Goal: Transaction & Acquisition: Download file/media

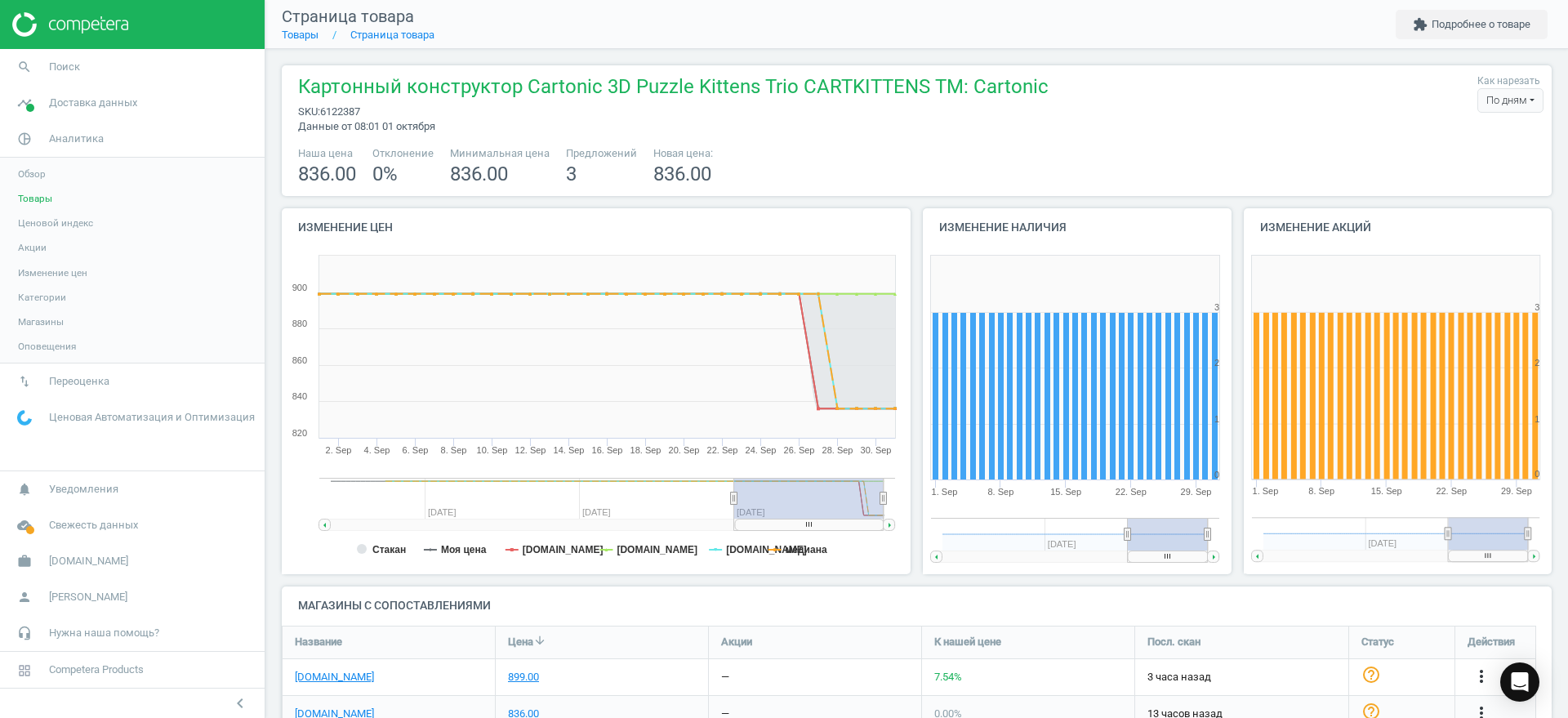
click at [36, 199] on span "Товары" at bounding box center [35, 198] width 35 height 13
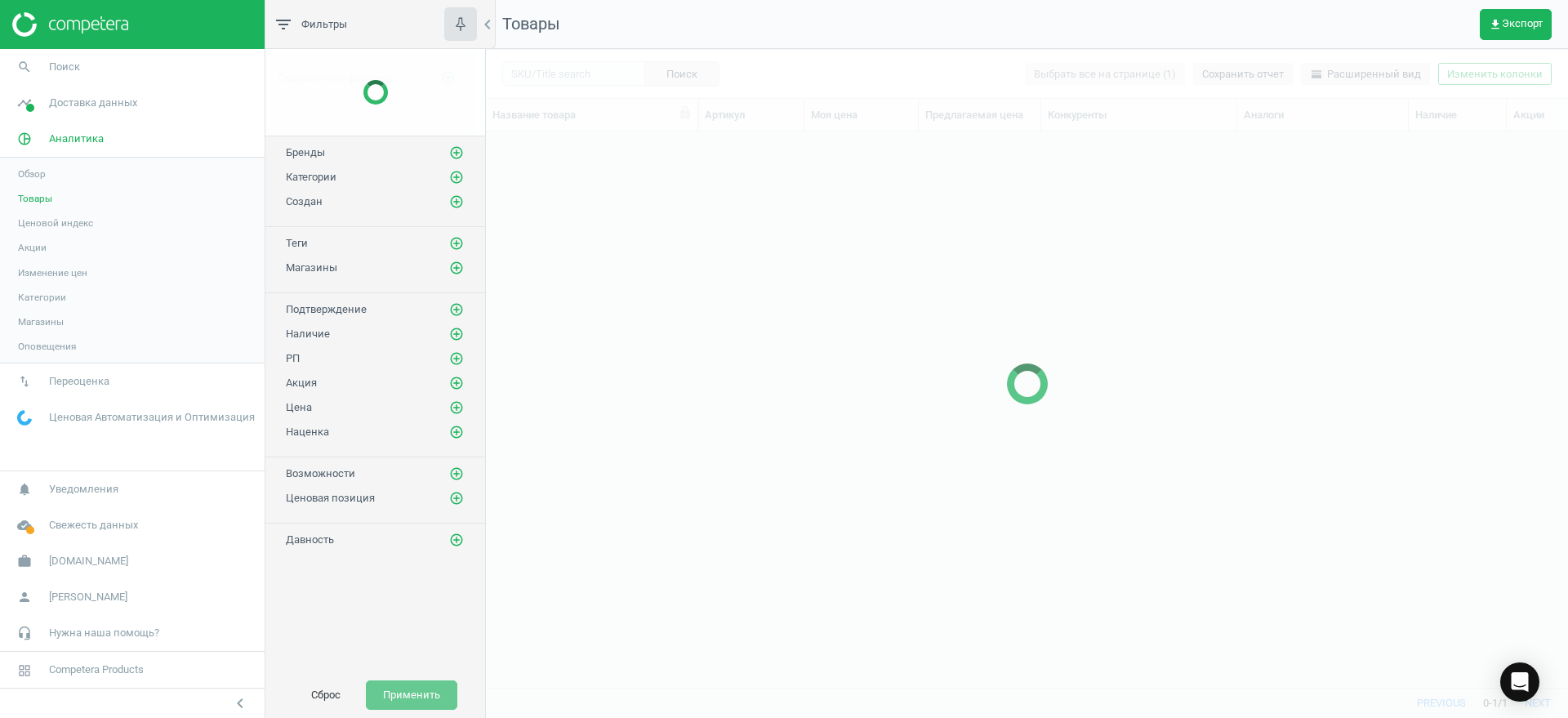
scroll to position [524, 1067]
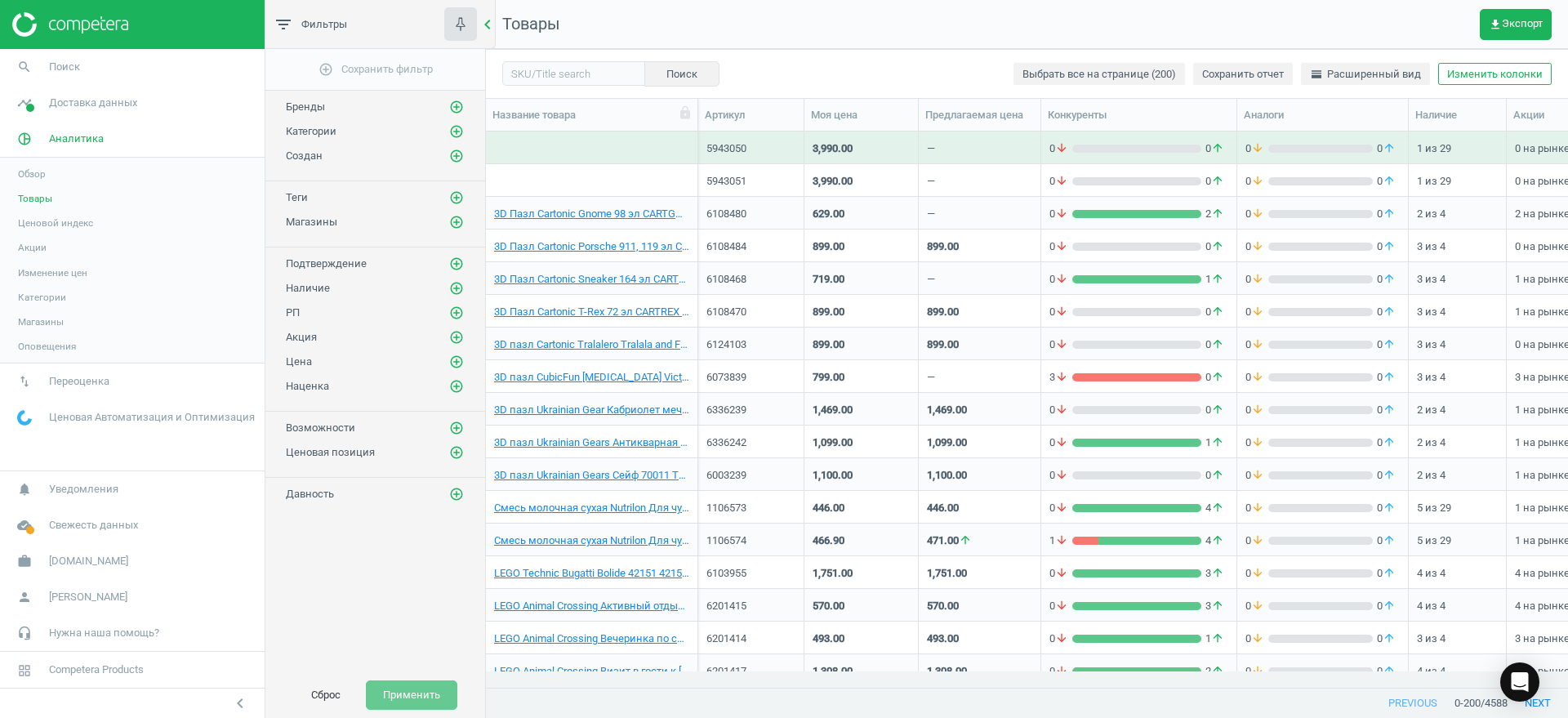
click at [488, 23] on icon "chevron_left" at bounding box center [488, 25] width 20 height 20
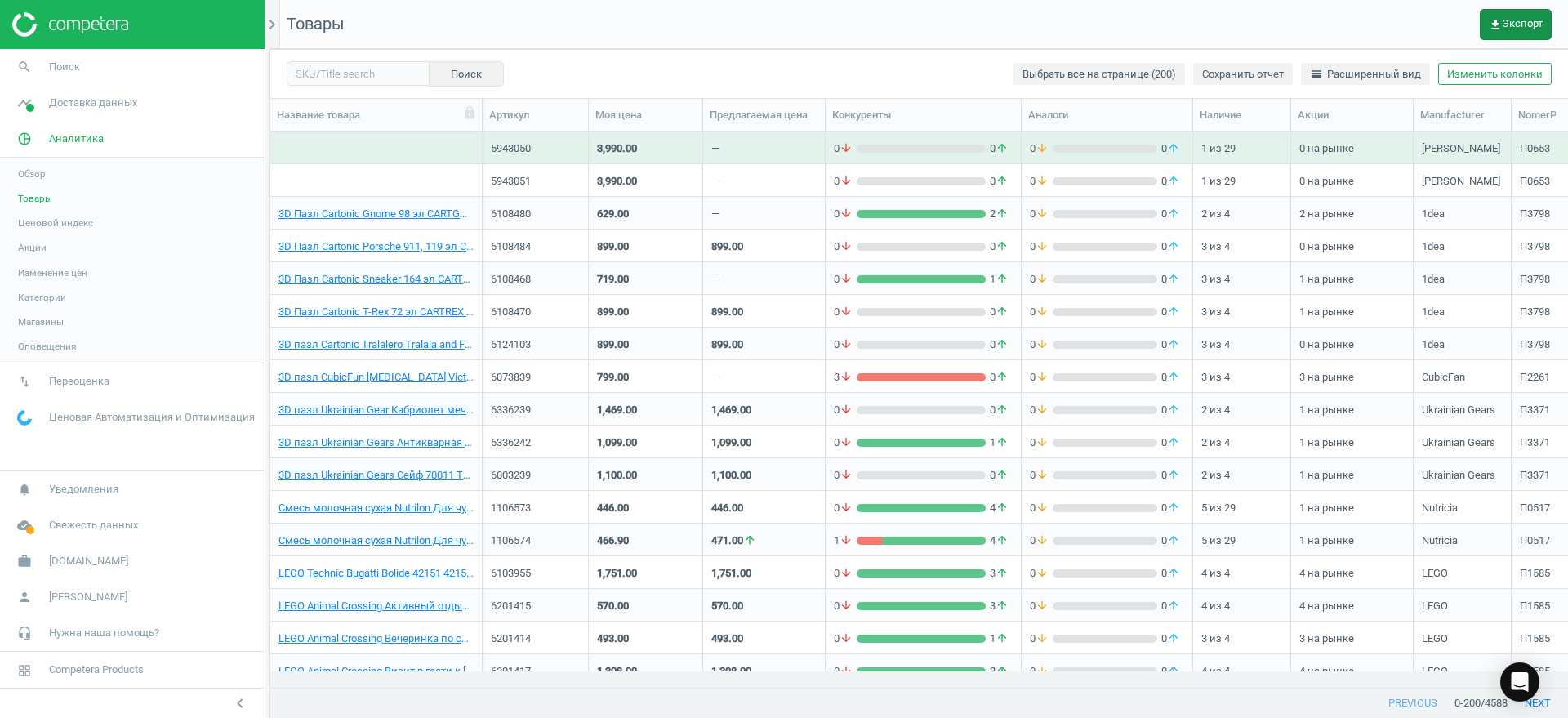
click at [1499, 18] on icon "get_app" at bounding box center [1495, 24] width 13 height 13
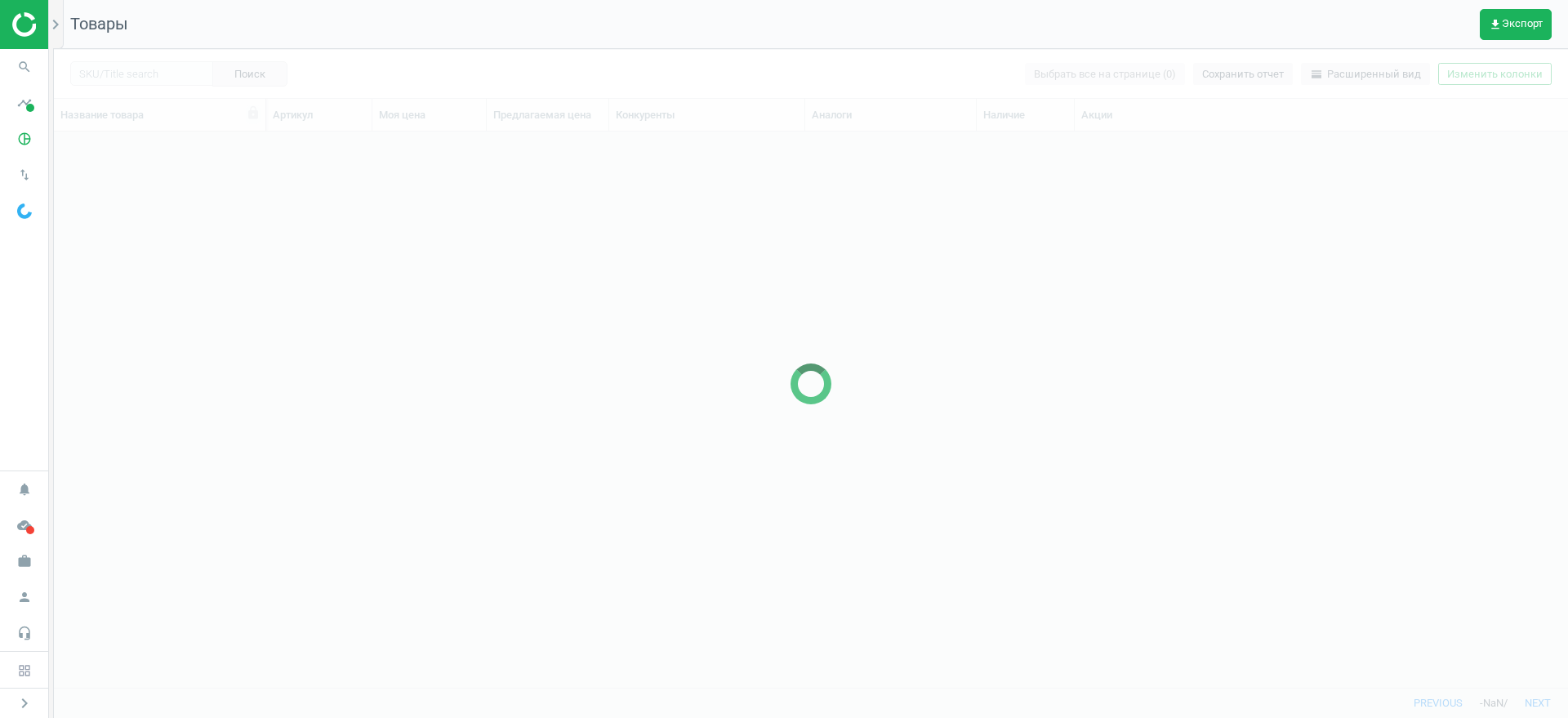
scroll to position [524, 1499]
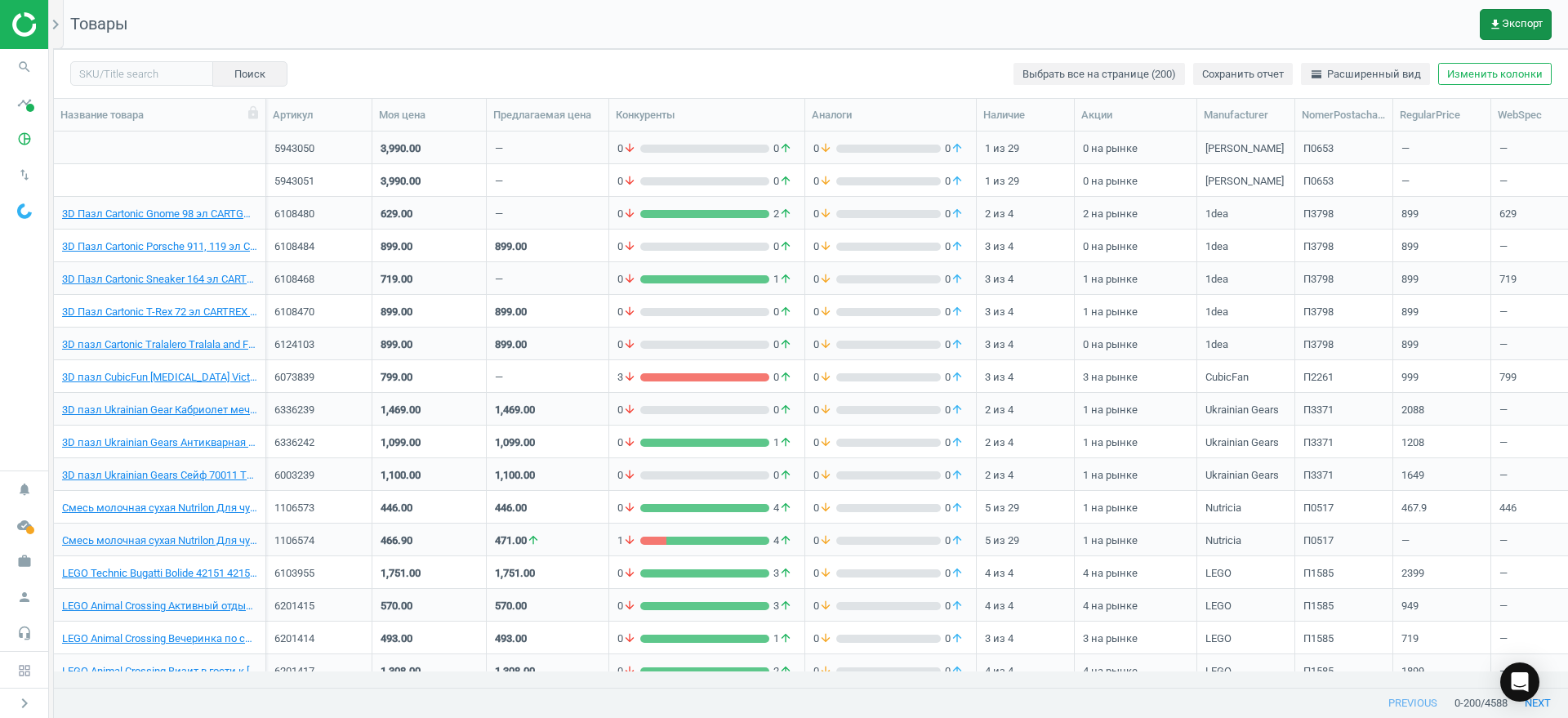
click at [1497, 21] on icon "get_app" at bounding box center [1495, 24] width 13 height 13
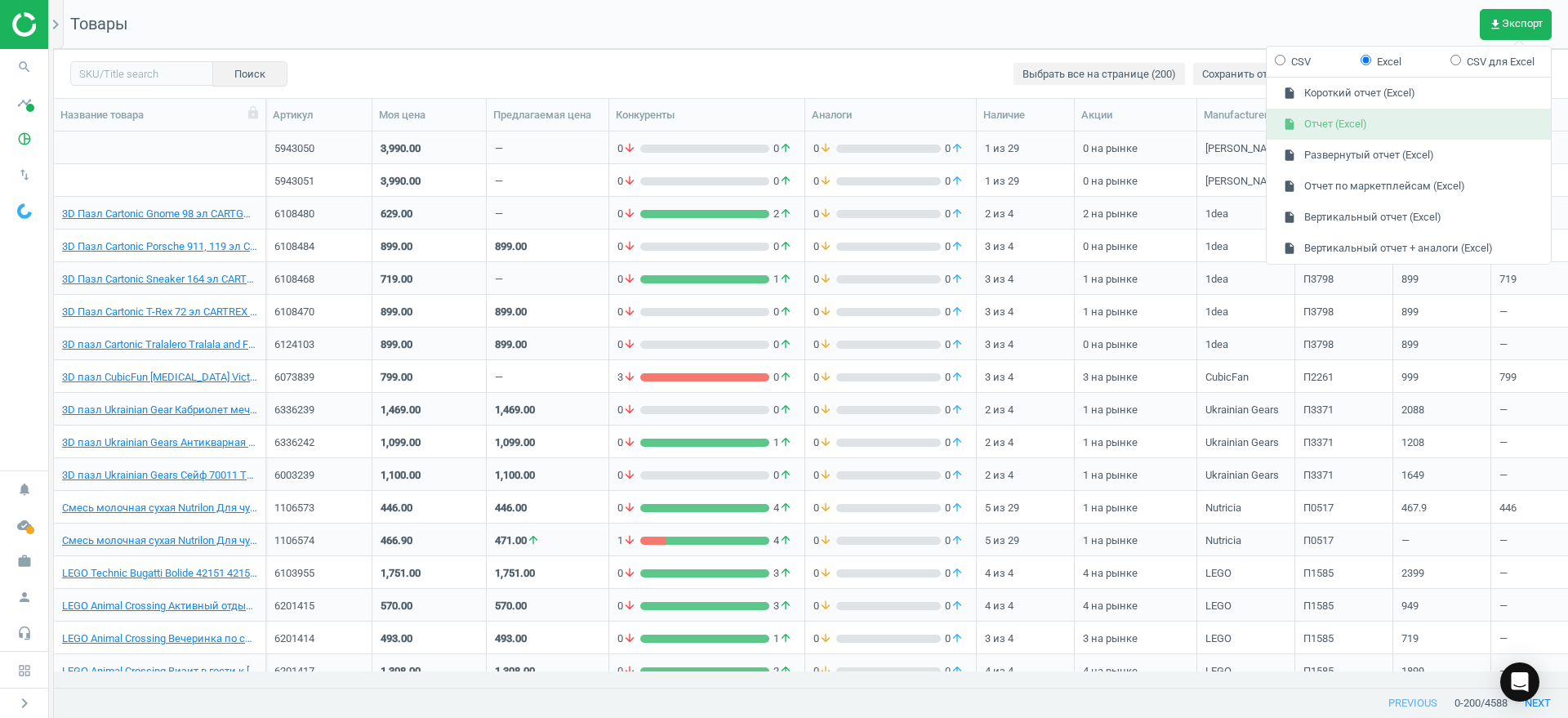
click at [1352, 122] on button "insert_drive_file Отчет (Excel)" at bounding box center [1409, 124] width 284 height 31
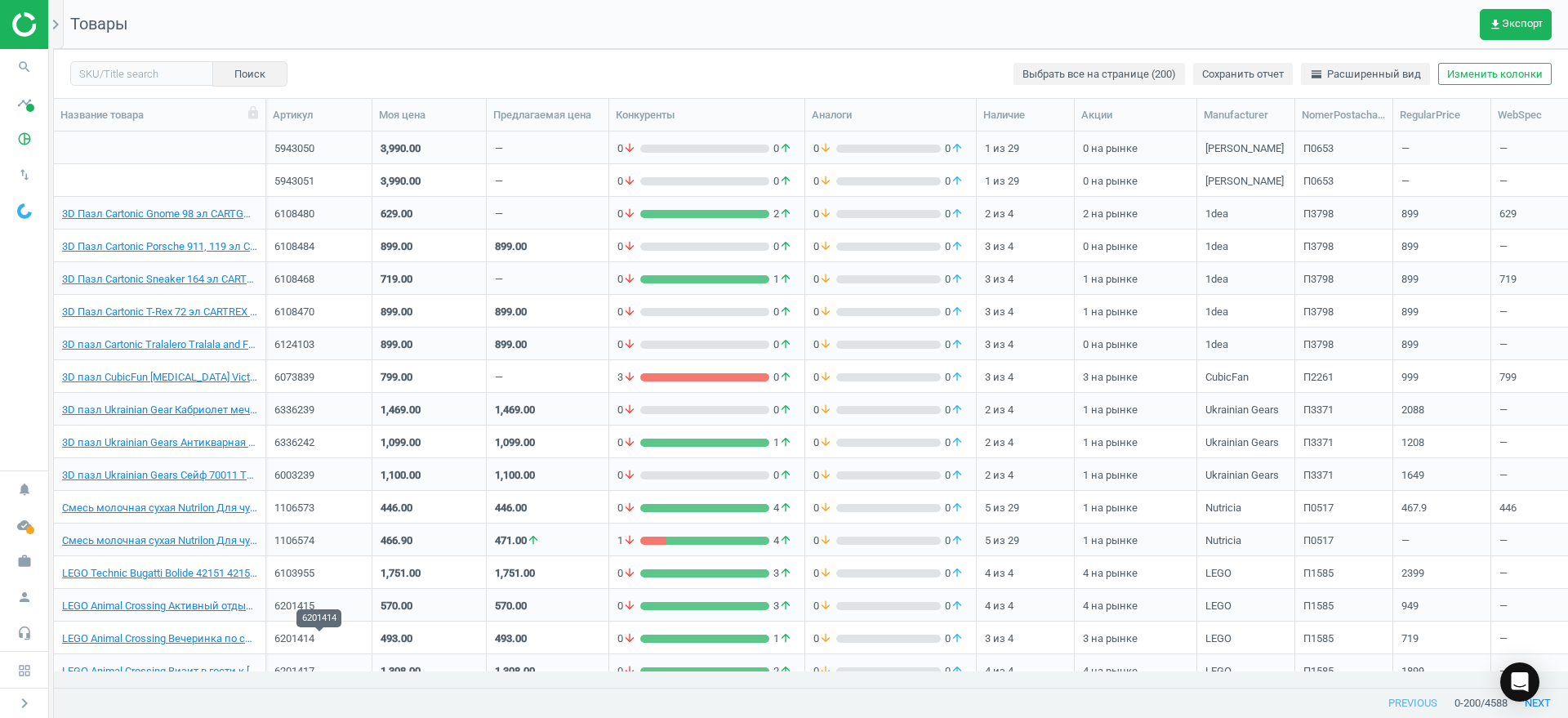
click at [311, 645] on div "6201414" at bounding box center [319, 639] width 89 height 15
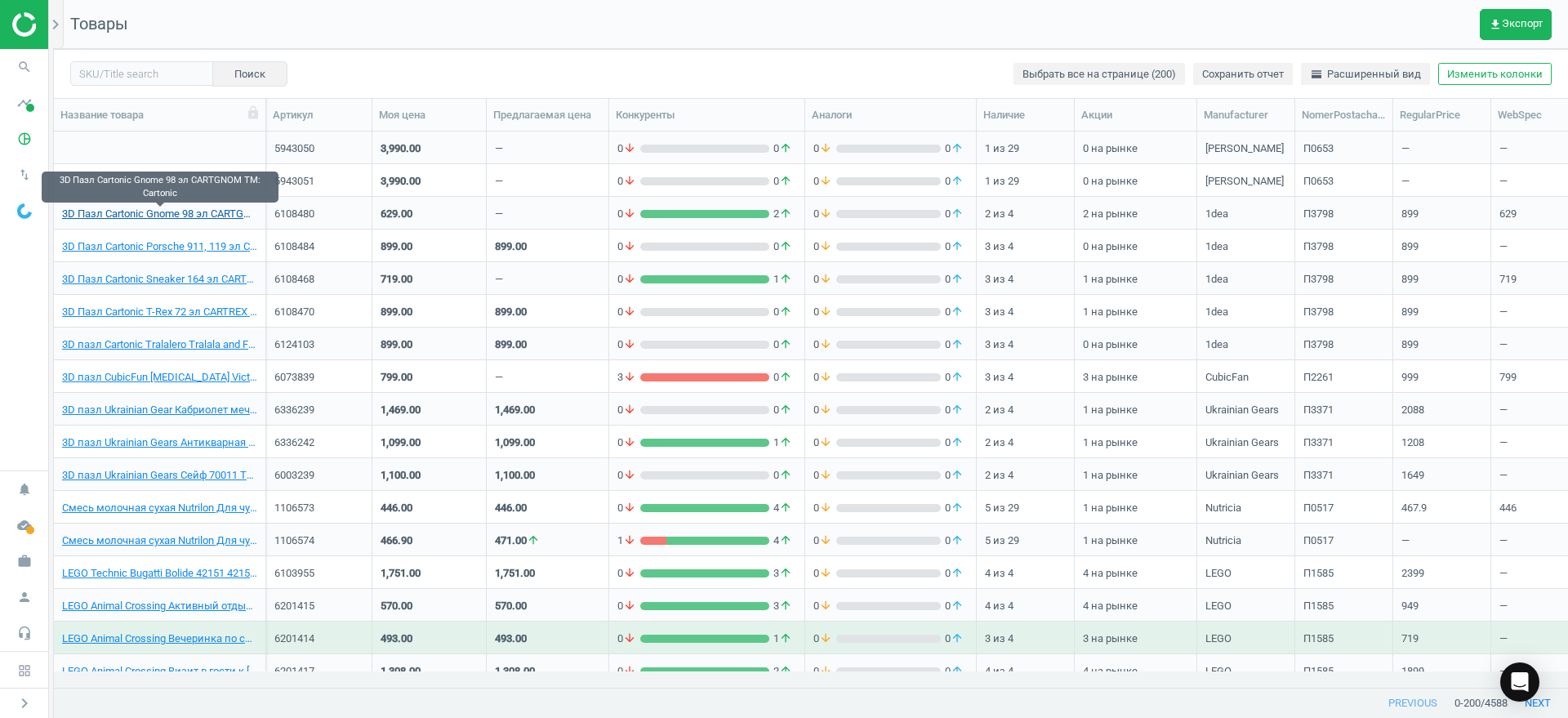
click at [112, 208] on link "3D Пазл Cartonic Gnome 98 эл CARTGNOM TM: Cartonic" at bounding box center [159, 214] width 195 height 15
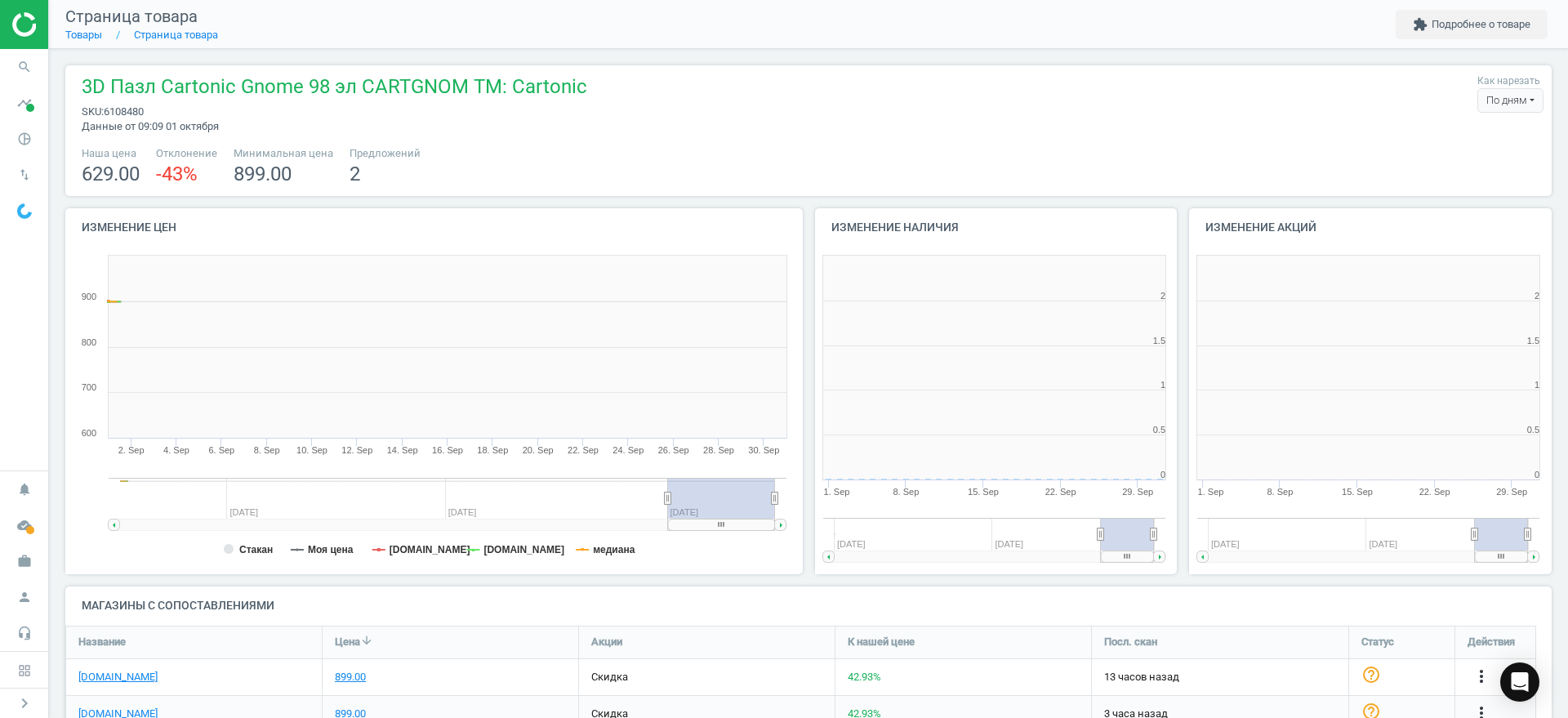
scroll to position [359, 391]
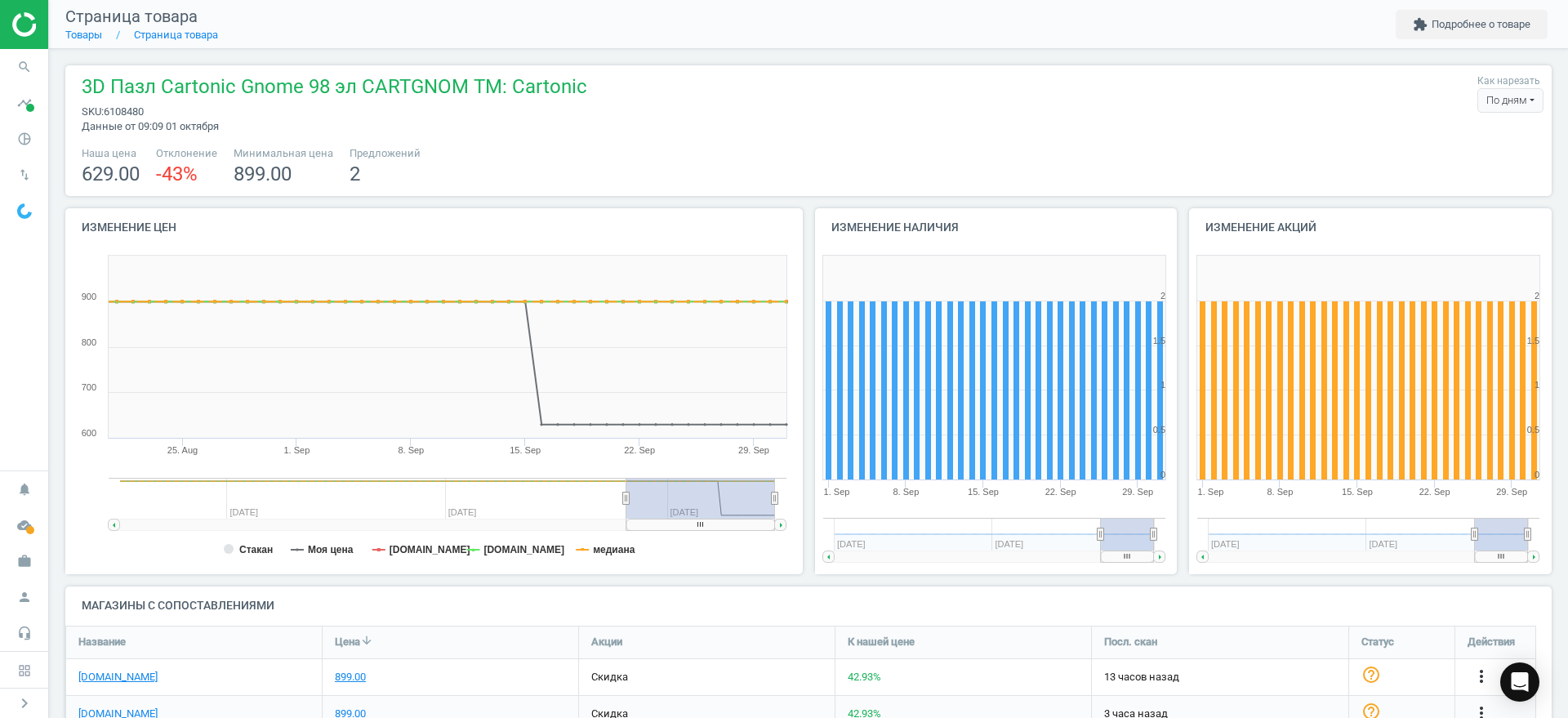
drag, startPoint x: 666, startPoint y: 496, endPoint x: 626, endPoint y: 452, distance: 59.5
click at [626, 452] on icon "Created with Highstock 6.2.0 Стакан Моя цена epicentrk.ua rozetka.com.ua медиан…" at bounding box center [430, 410] width 730 height 327
